Goal: Find specific page/section: Find specific page/section

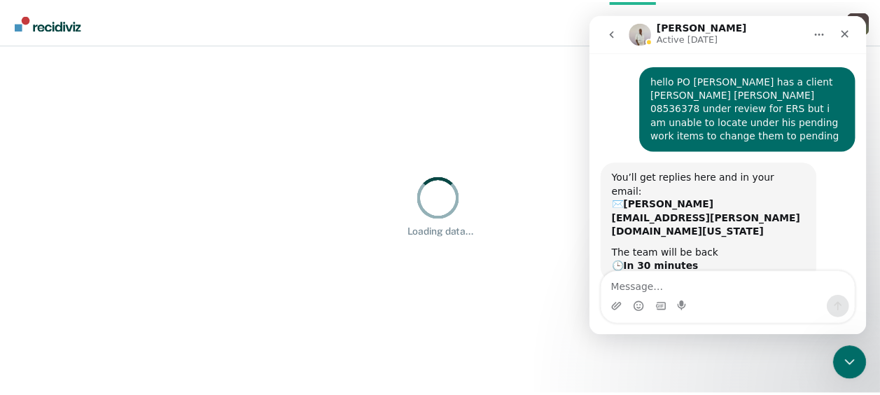
scroll to position [100, 0]
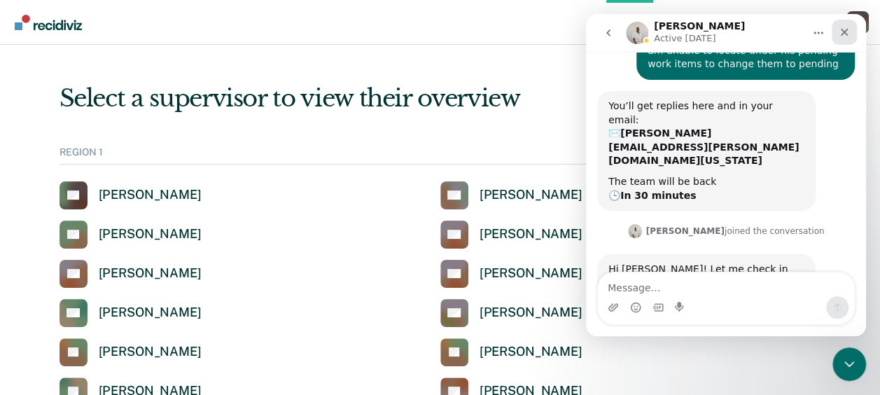
click at [841, 28] on icon "Close" at bounding box center [844, 32] width 11 height 11
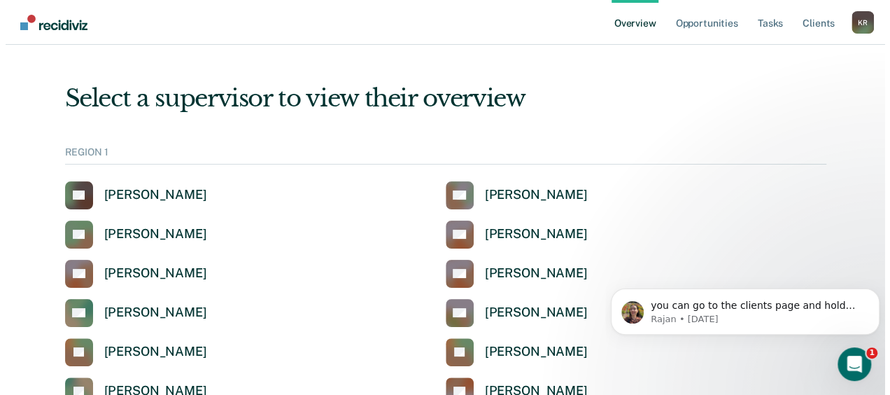
scroll to position [0, 0]
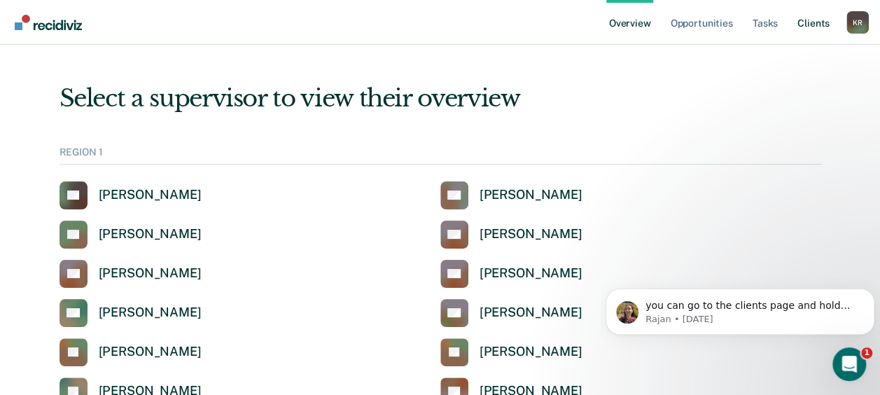
click at [802, 29] on link "Client s" at bounding box center [813, 22] width 38 height 45
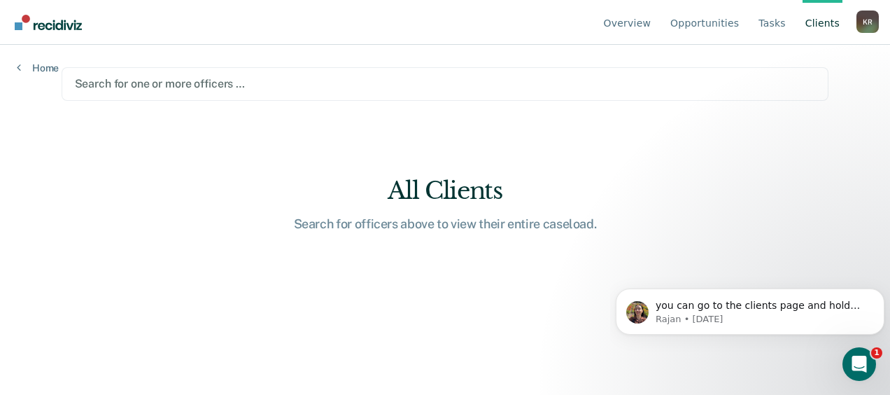
click at [582, 76] on div at bounding box center [445, 84] width 741 height 16
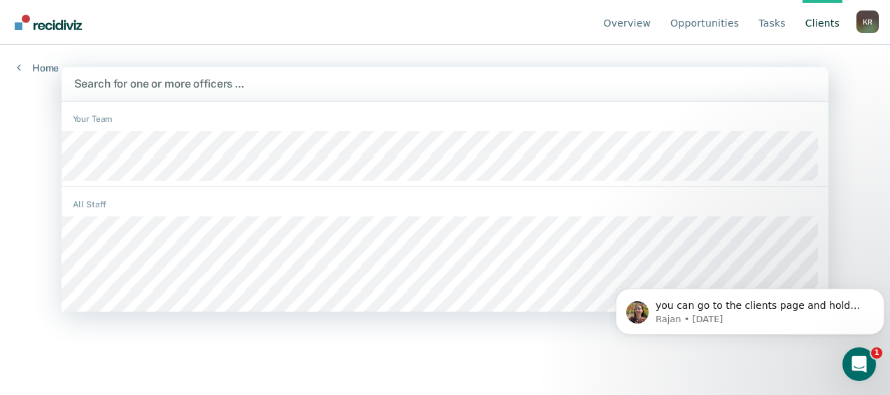
drag, startPoint x: 15, startPoint y: 190, endPoint x: 42, endPoint y: 181, distance: 29.0
click at [14, 191] on div "Overview Opportunities Tasks Client s [PERSON_NAME] K R Profile How it works Lo…" at bounding box center [445, 197] width 890 height 395
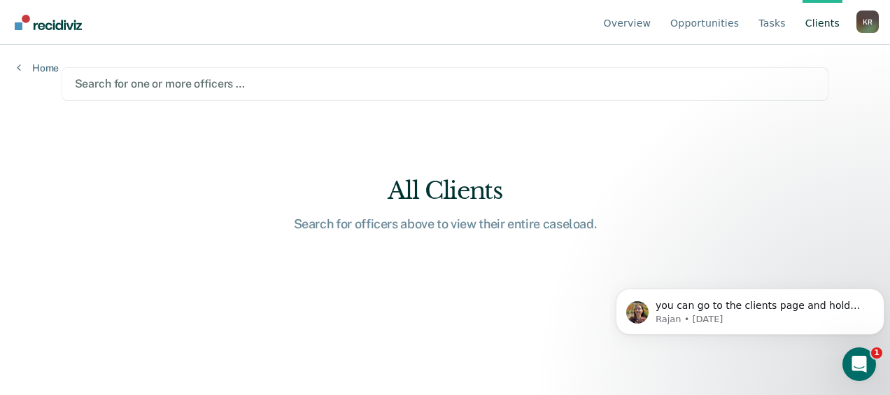
click at [379, 114] on main "Search for one or more officers … All Clients Search for officers above to view…" at bounding box center [445, 203] width 801 height 316
